Goal: Transaction & Acquisition: Book appointment/travel/reservation

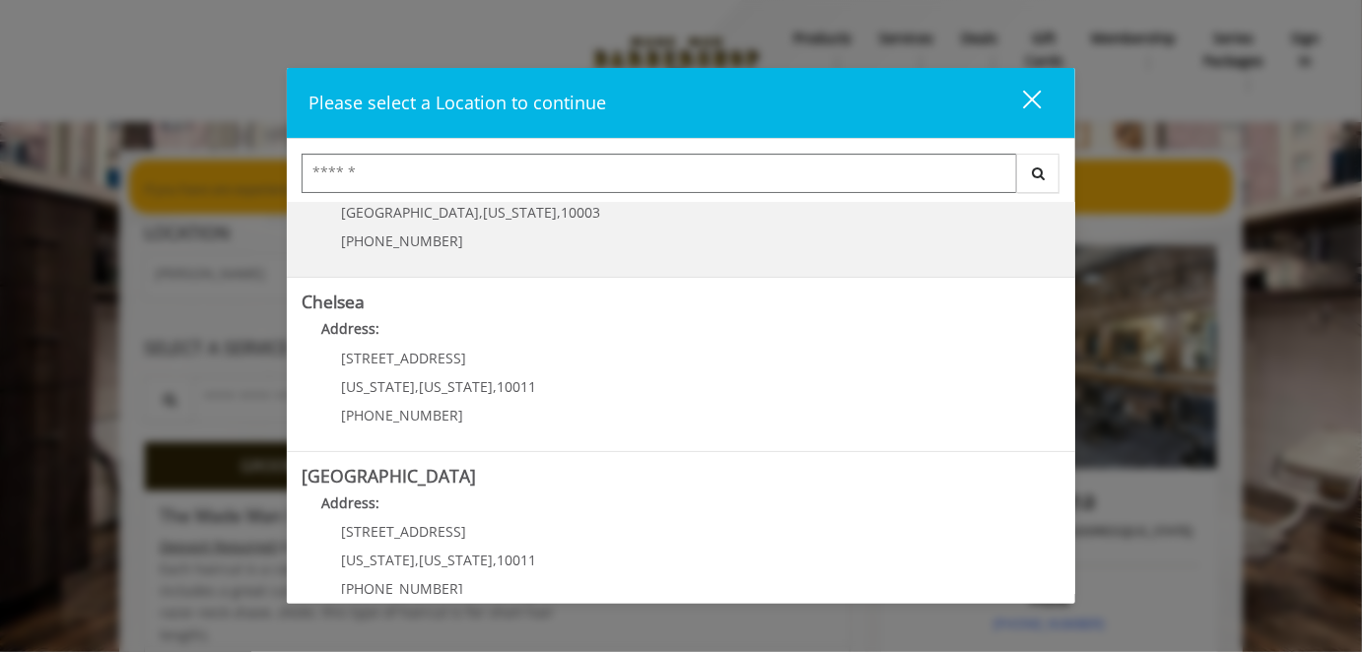
scroll to position [179, 0]
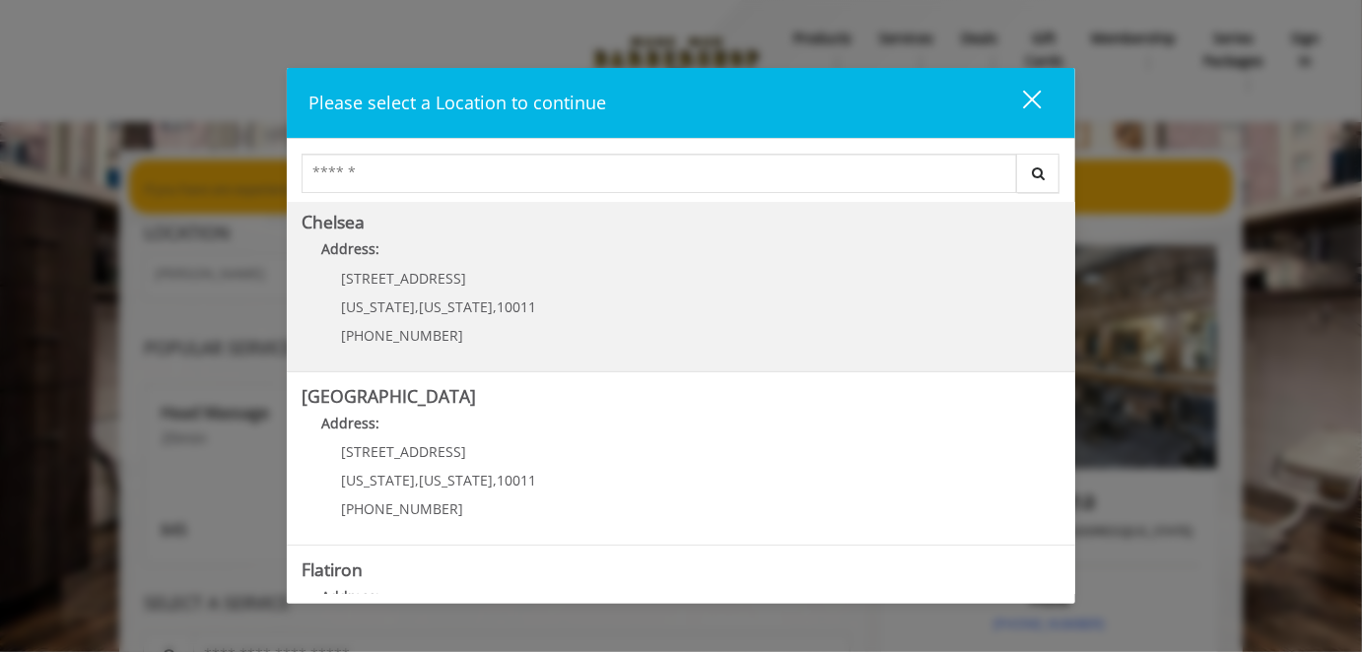
click at [601, 295] on link "Chelsea Address: 169/170 W 23rd St New York , New York , 10011 (917) 639-3902" at bounding box center [681, 285] width 759 height 144
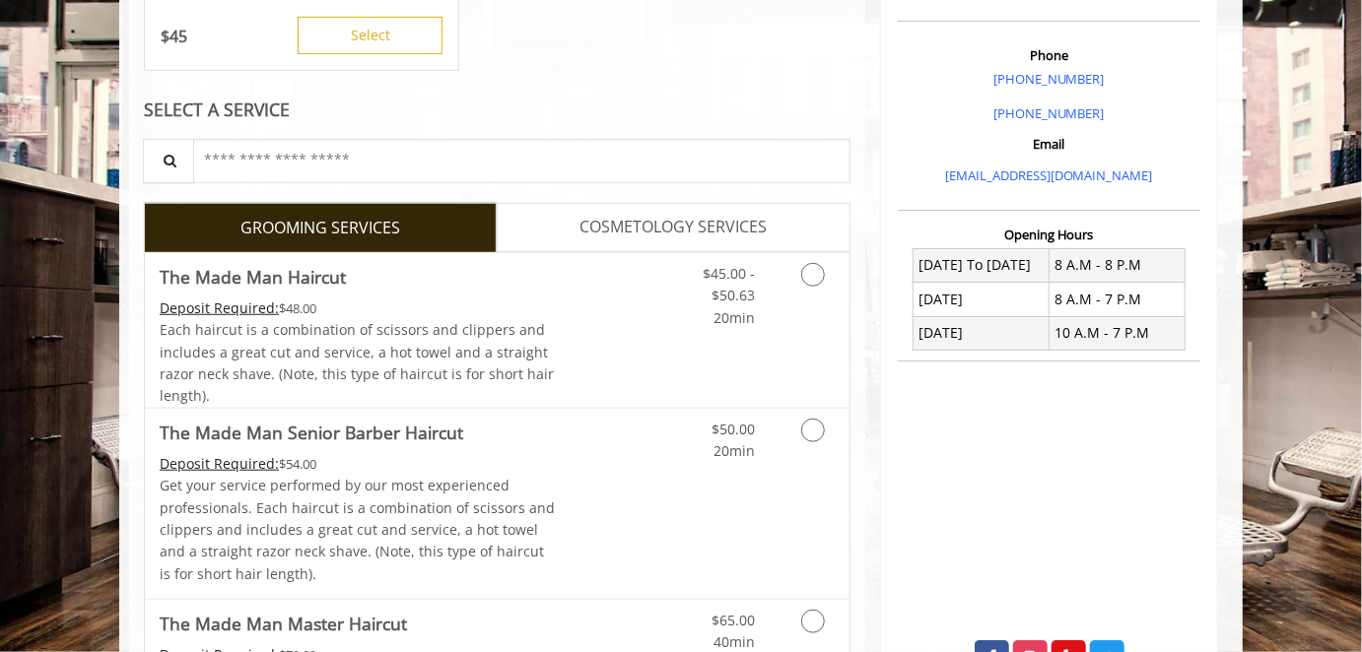
scroll to position [571, 0]
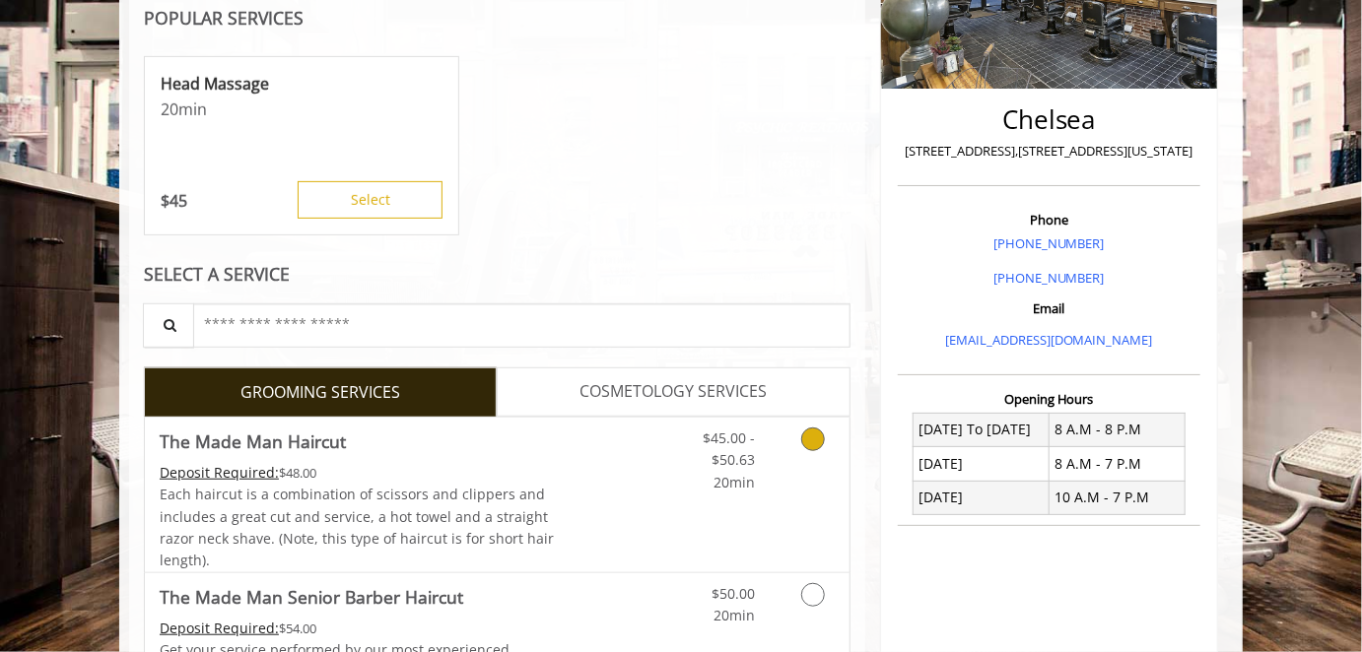
click at [462, 473] on div "Deposit Required: $48.00" at bounding box center [358, 473] width 396 height 22
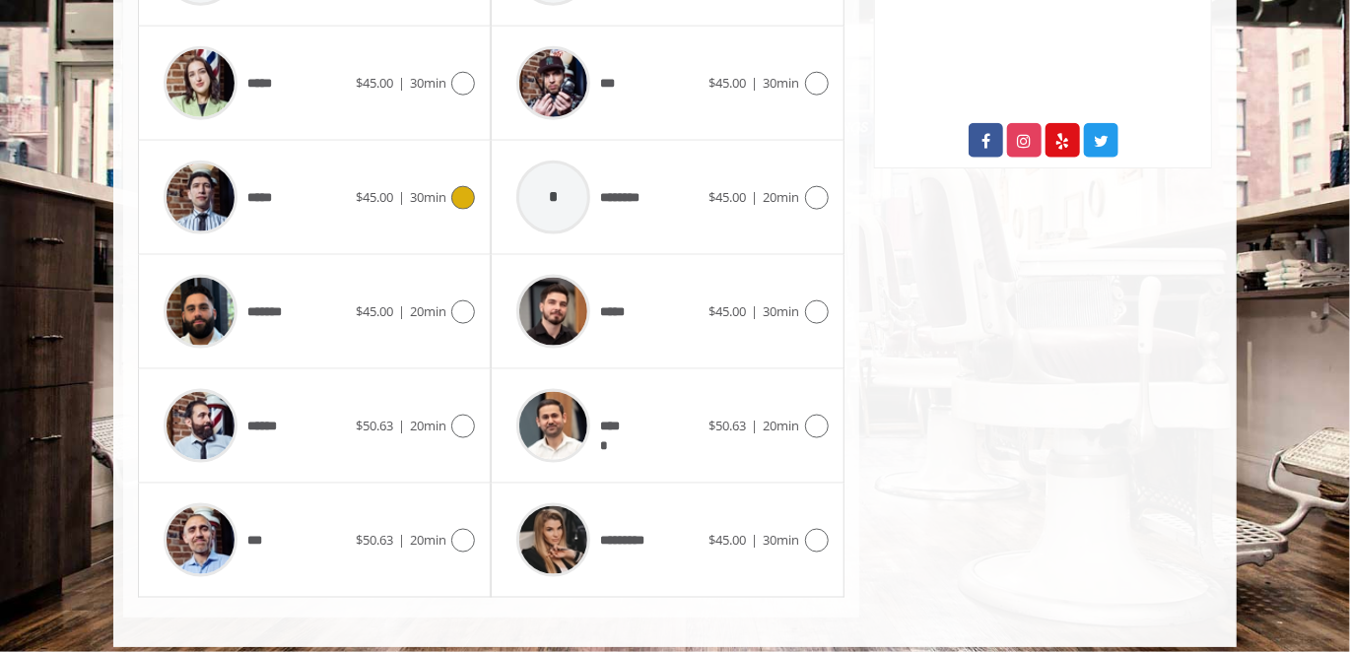
scroll to position [1071, 0]
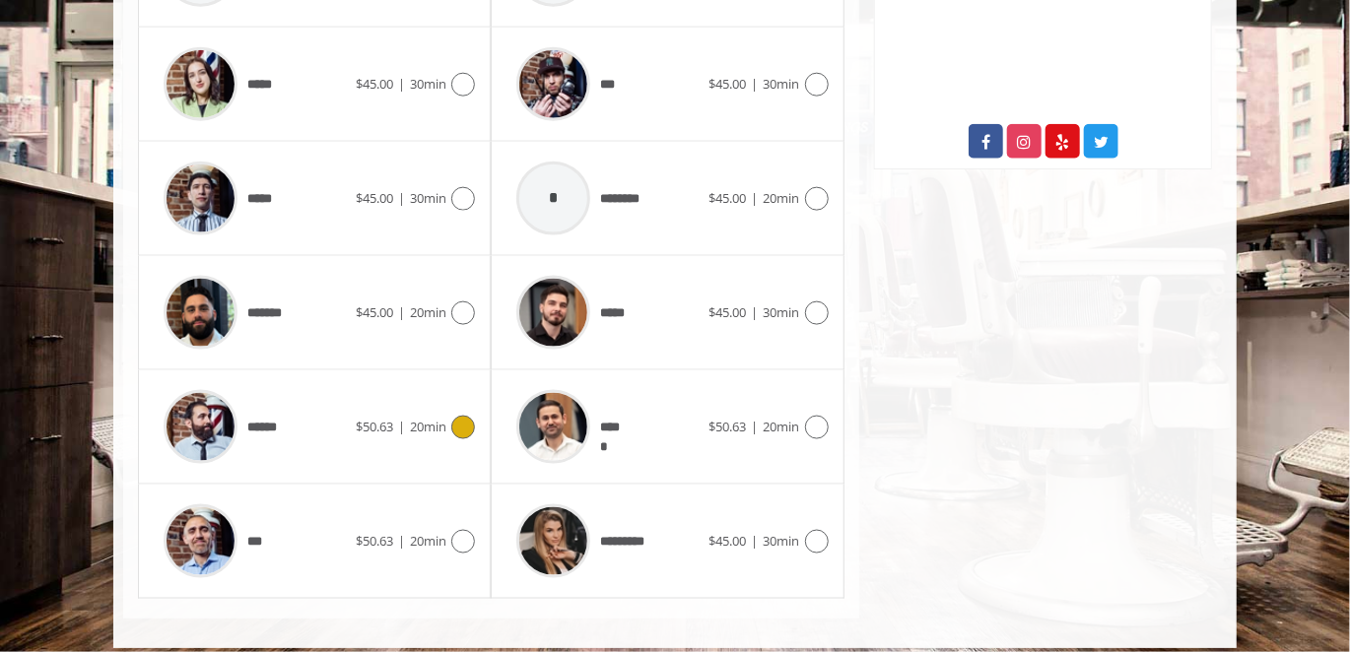
click at [435, 428] on span "20min" at bounding box center [428, 427] width 36 height 18
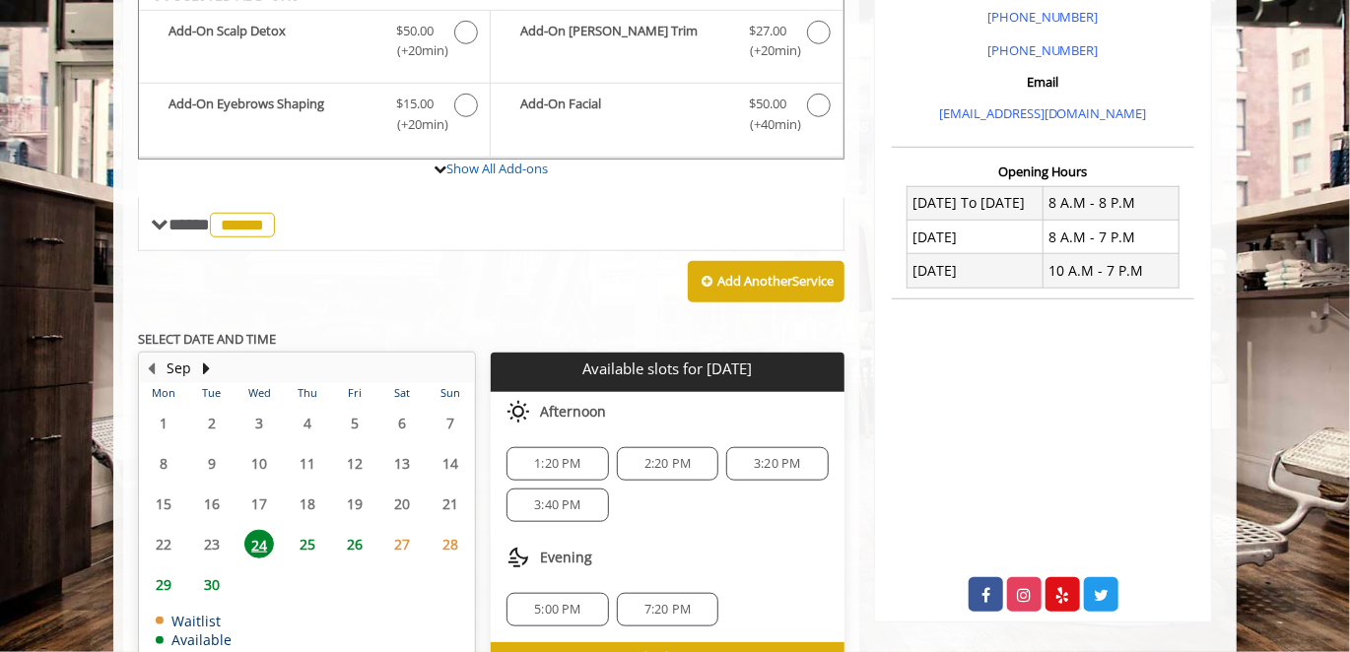
scroll to position [583, 0]
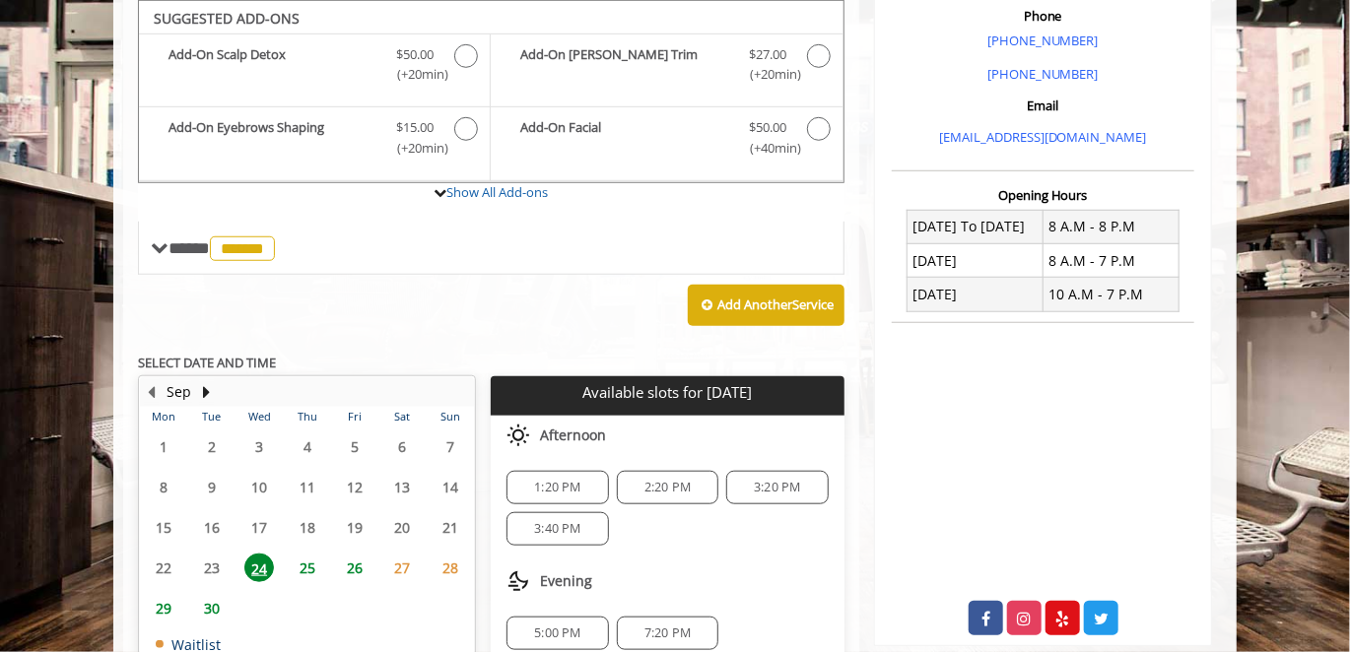
click at [406, 563] on span "27" at bounding box center [403, 568] width 30 height 29
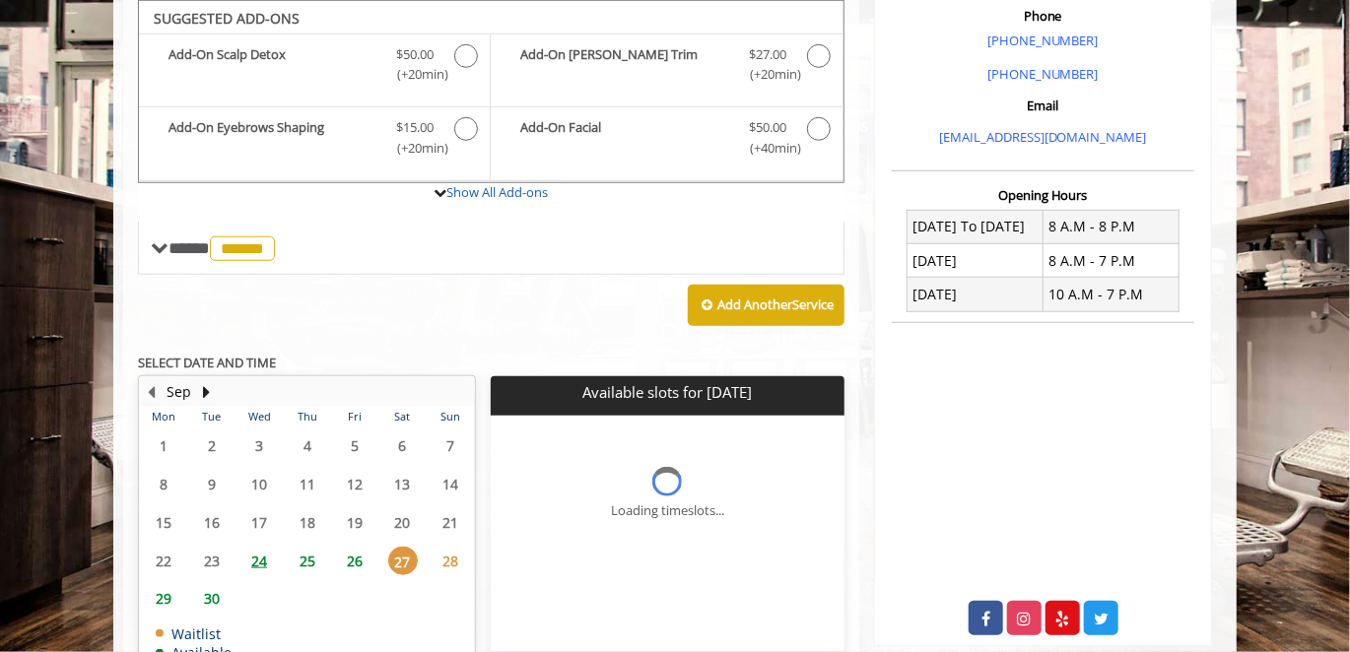
scroll to position [708, 0]
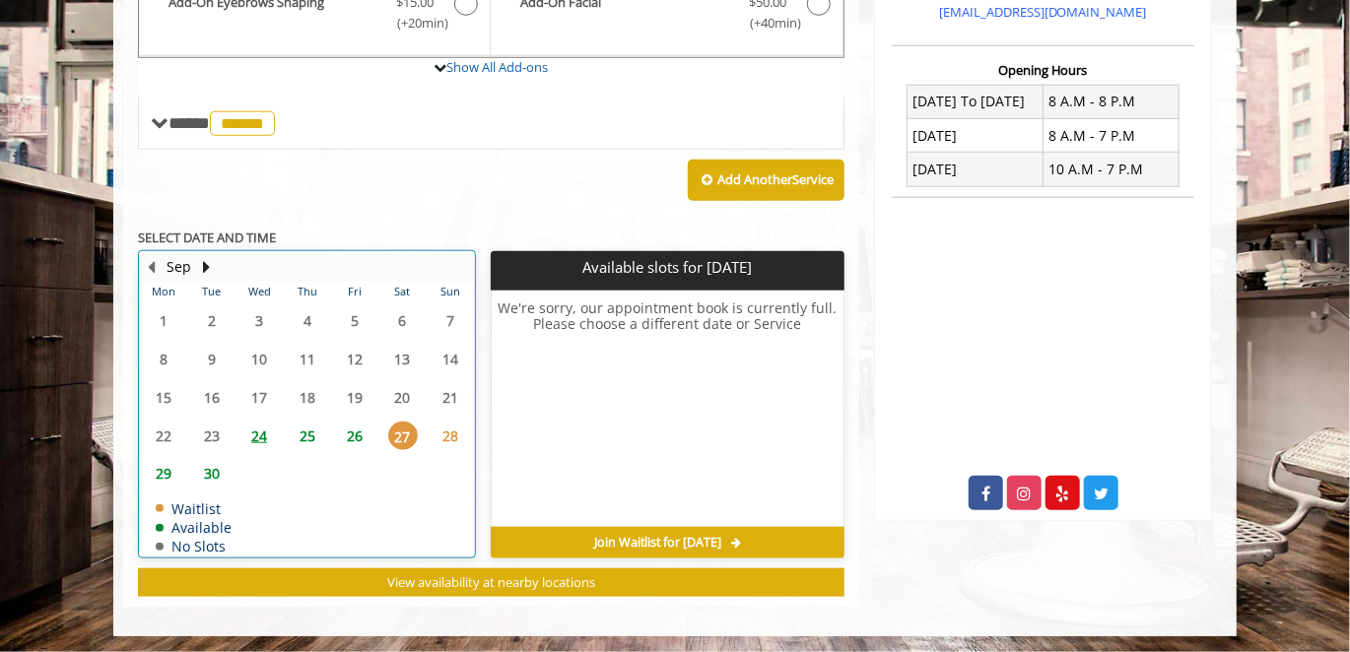
click at [371, 438] on div "26" at bounding box center [354, 436] width 39 height 29
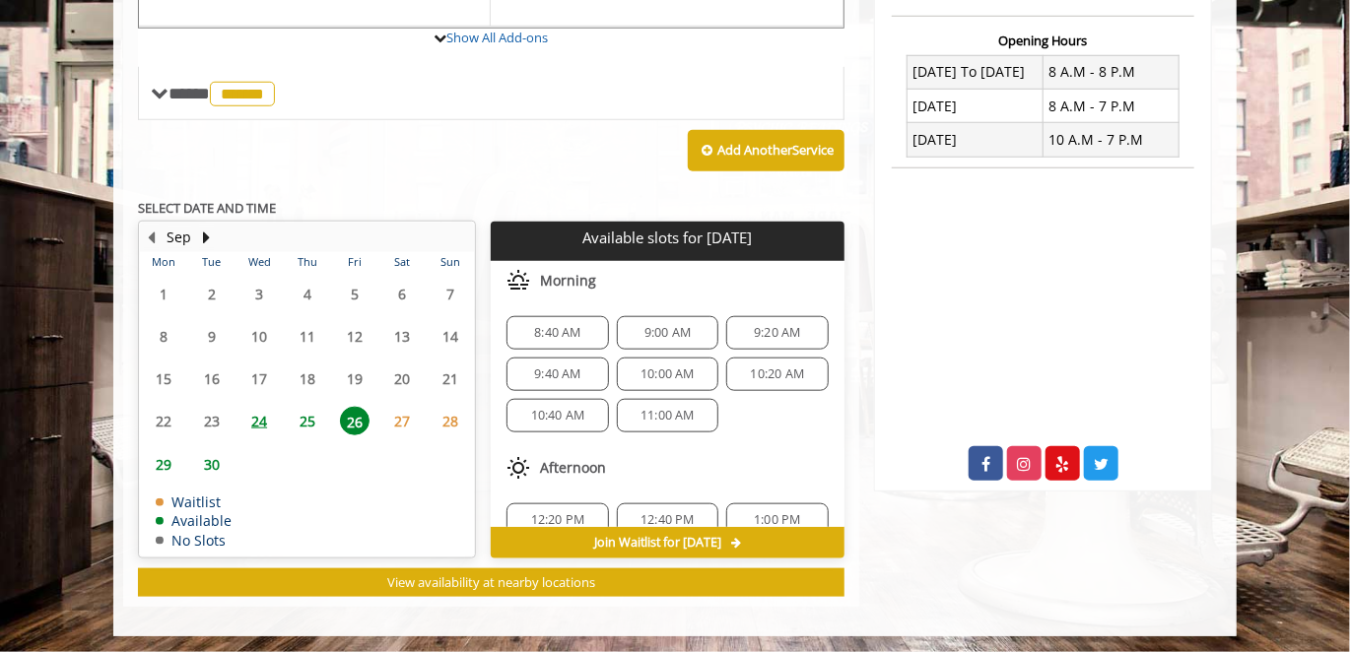
click at [396, 430] on span "27" at bounding box center [403, 421] width 30 height 29
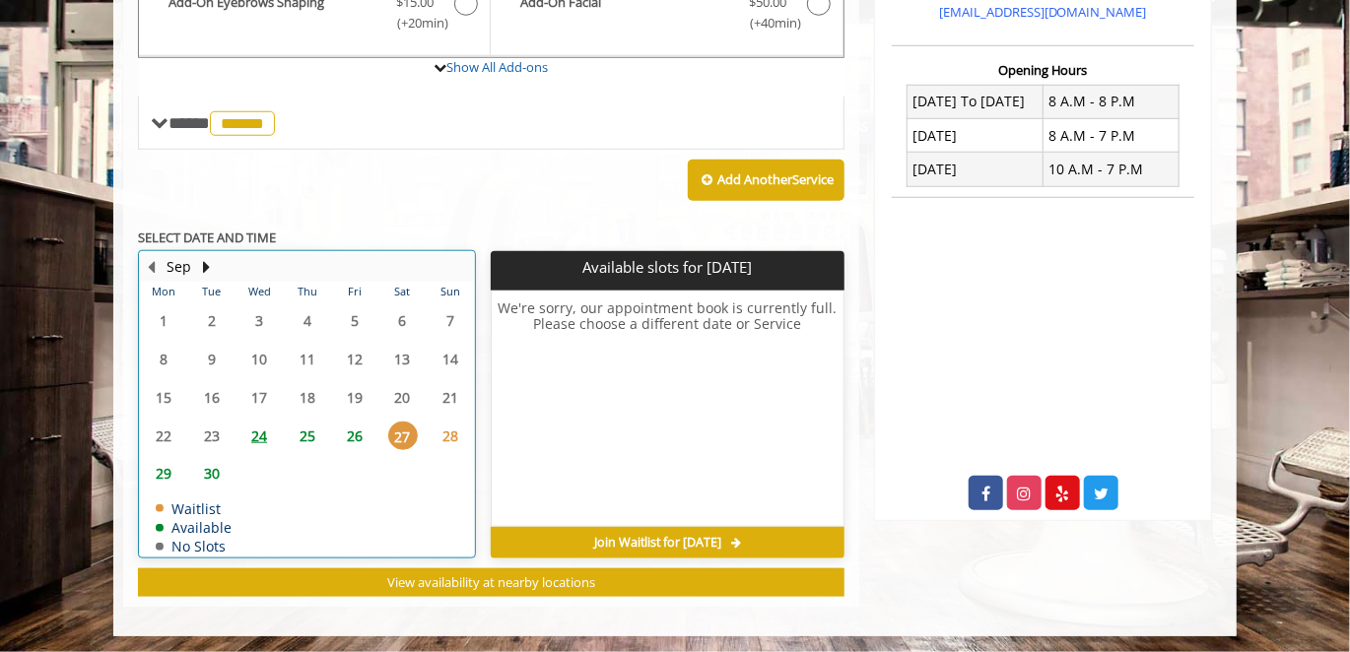
click at [431, 436] on div "28" at bounding box center [451, 436] width 40 height 29
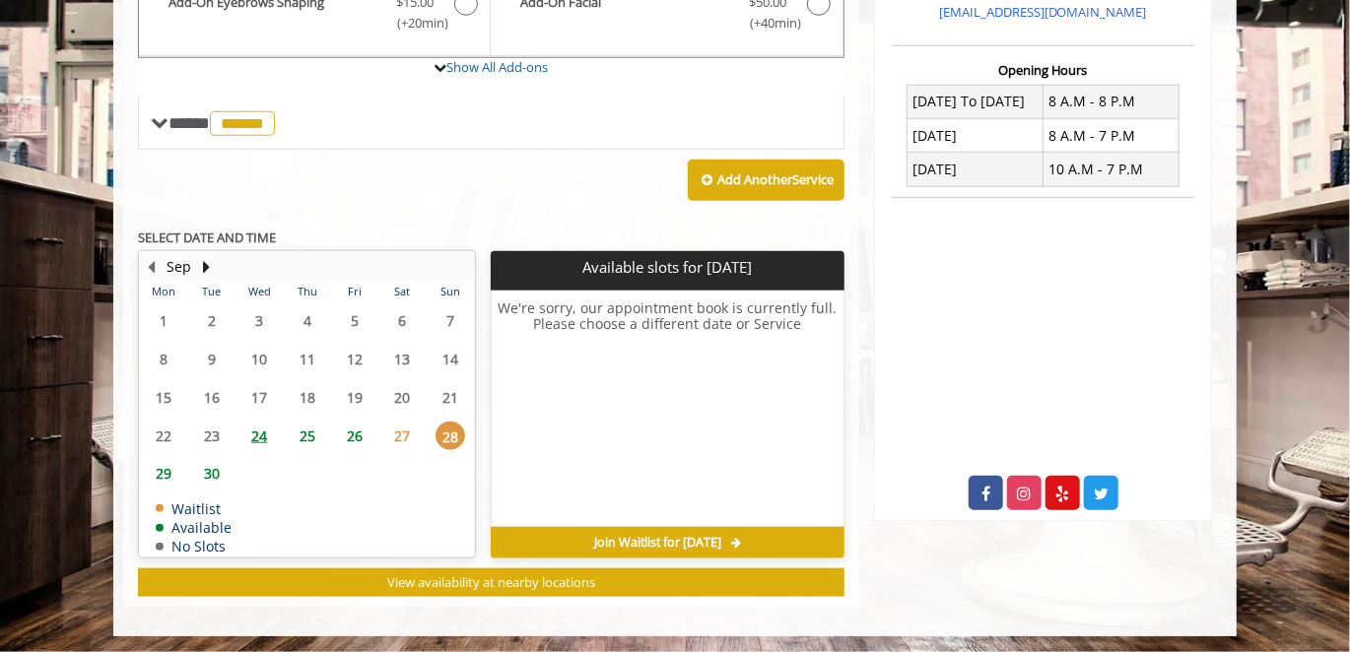
click at [407, 437] on span "27" at bounding box center [403, 436] width 30 height 29
click at [204, 257] on button "Next Month" at bounding box center [207, 267] width 16 height 22
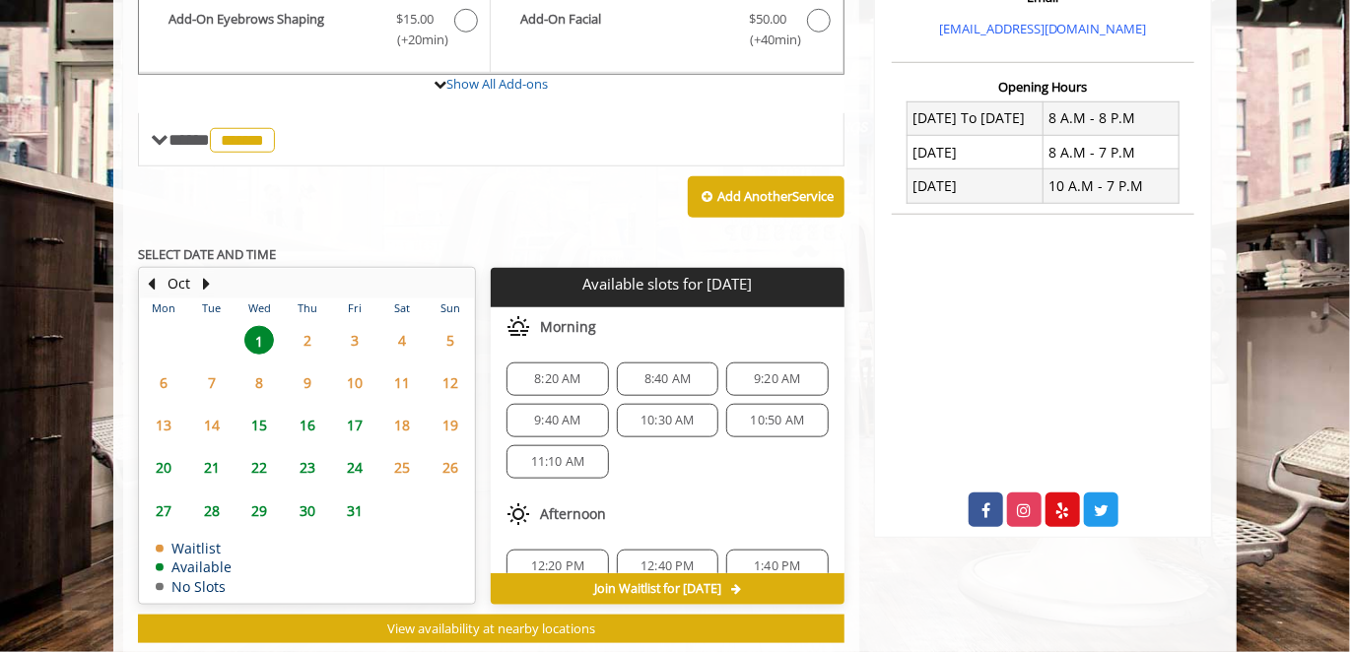
scroll to position [738, 0]
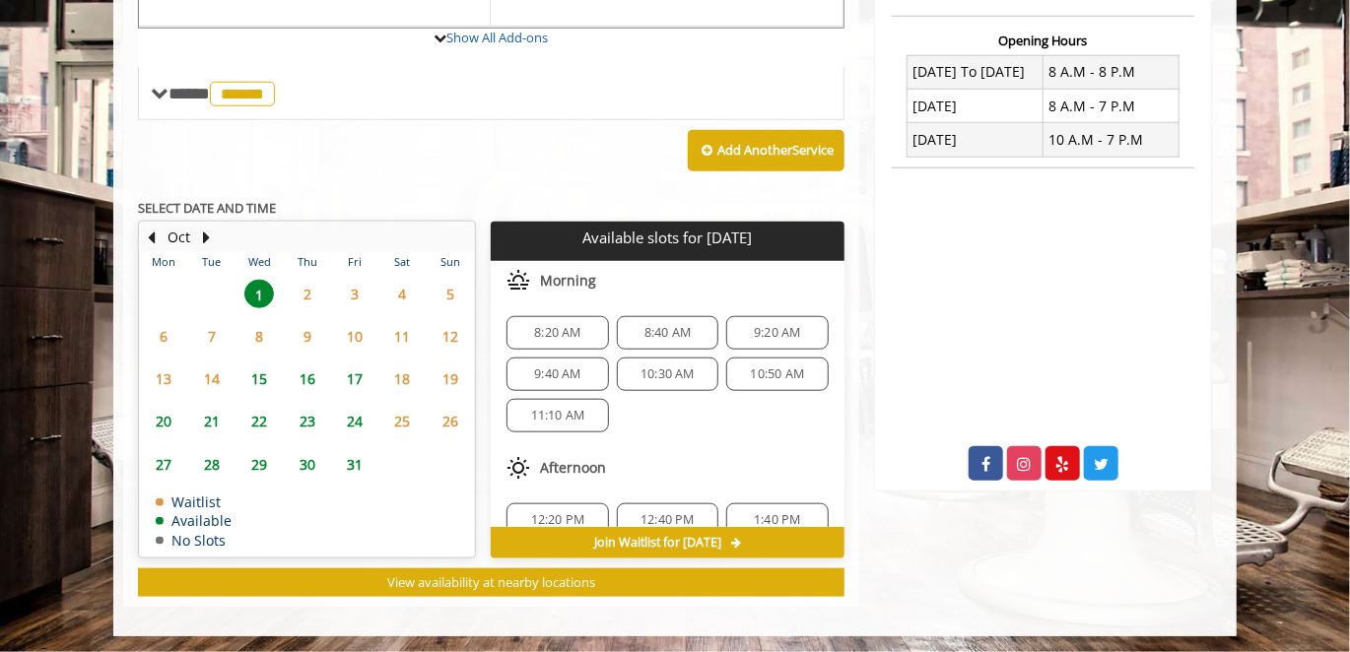
click at [314, 329] on span "9" at bounding box center [308, 336] width 30 height 29
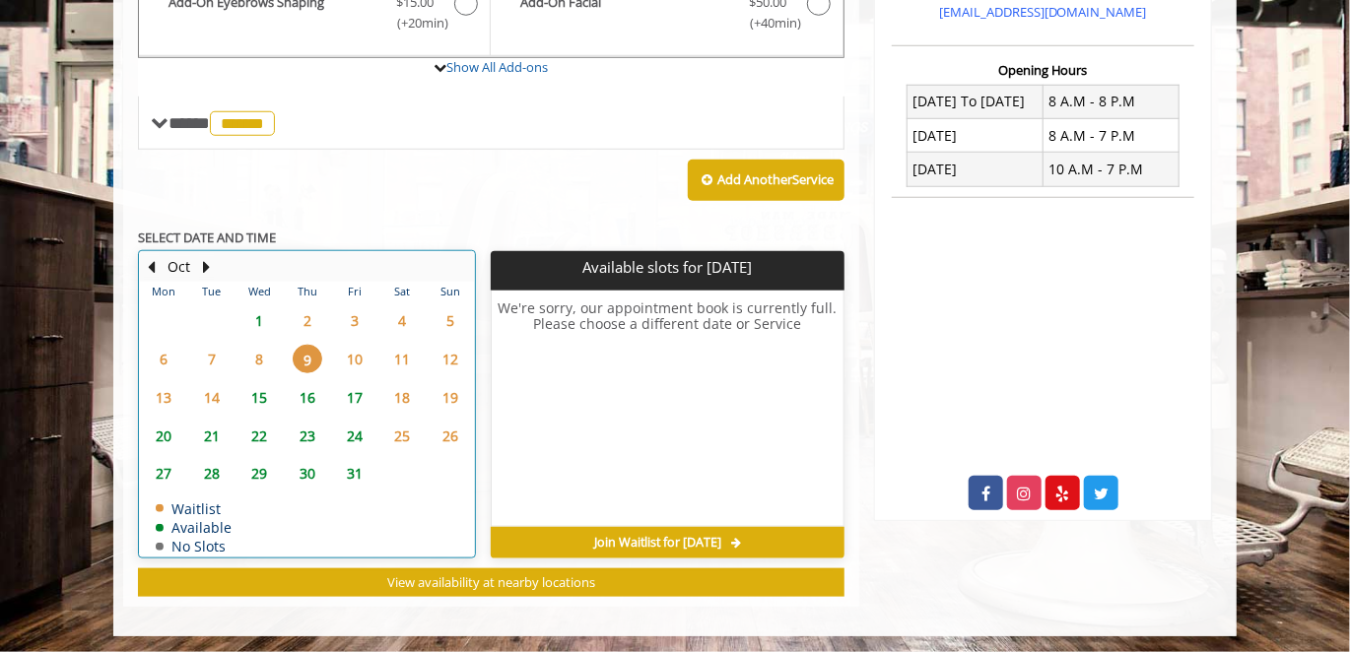
click at [303, 302] on td "2" at bounding box center [306, 321] width 47 height 38
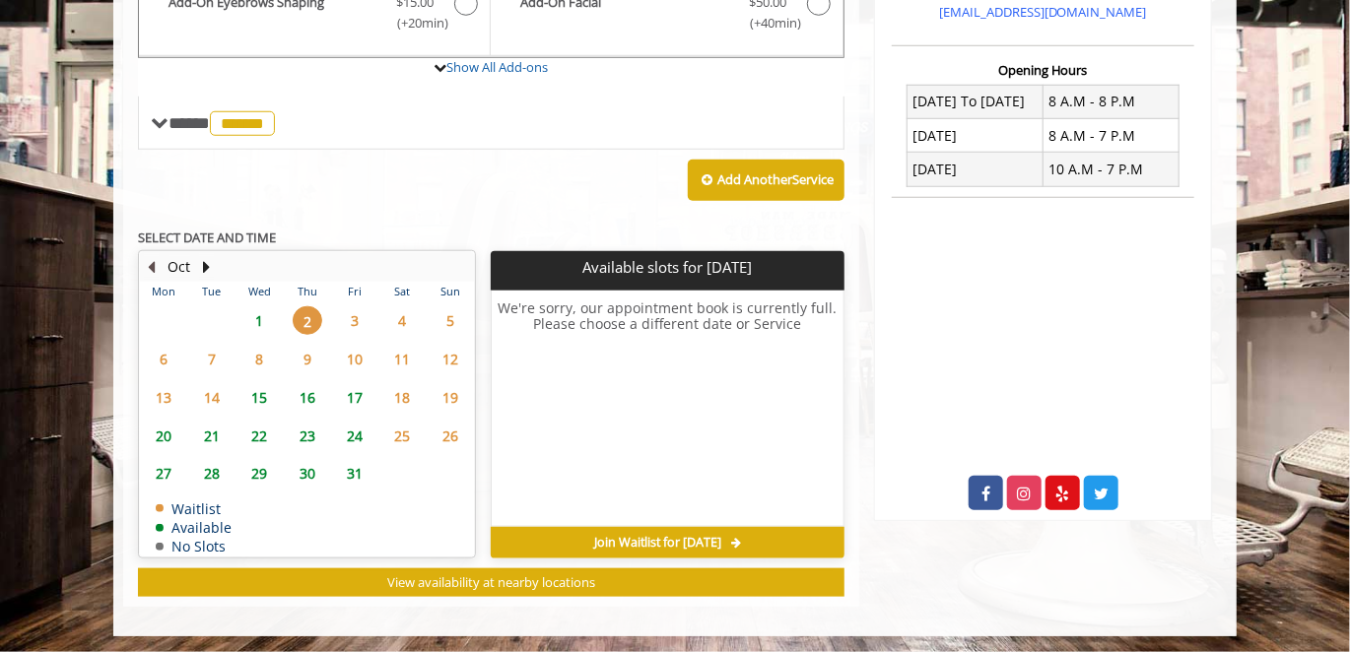
click at [148, 256] on button "Previous Month" at bounding box center [152, 267] width 16 height 22
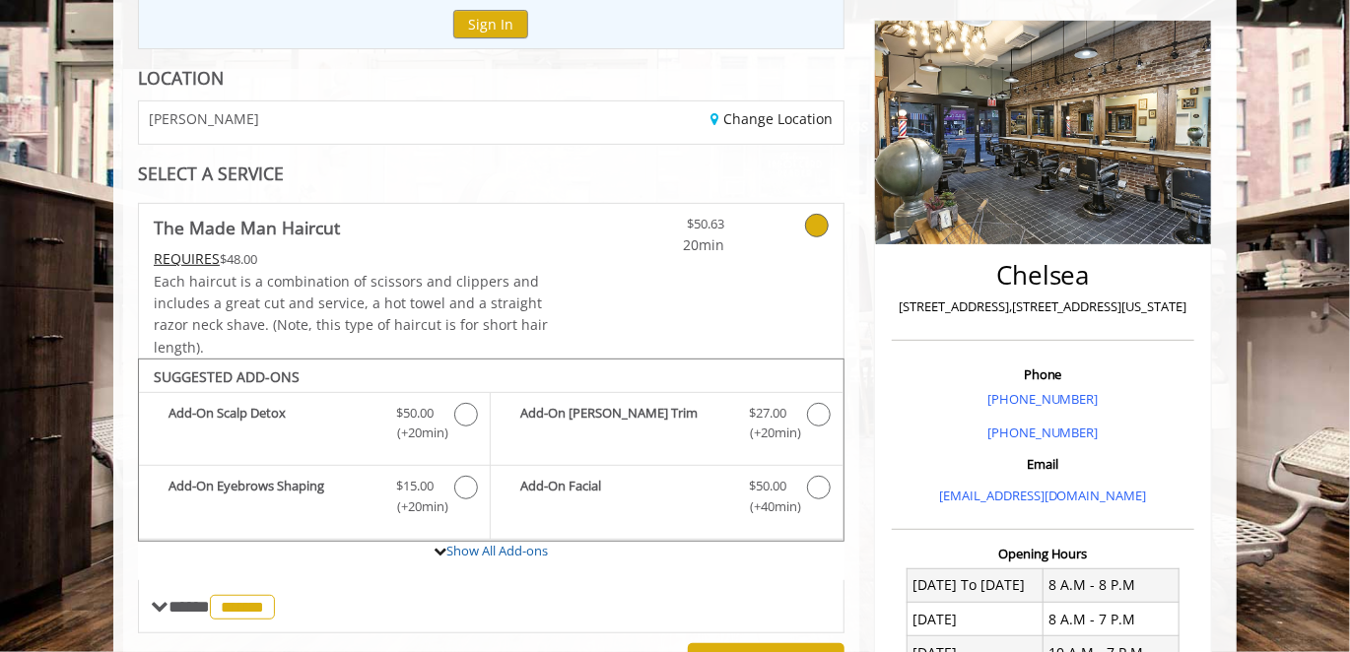
scroll to position [210, 0]
